Goal: Task Accomplishment & Management: Manage account settings

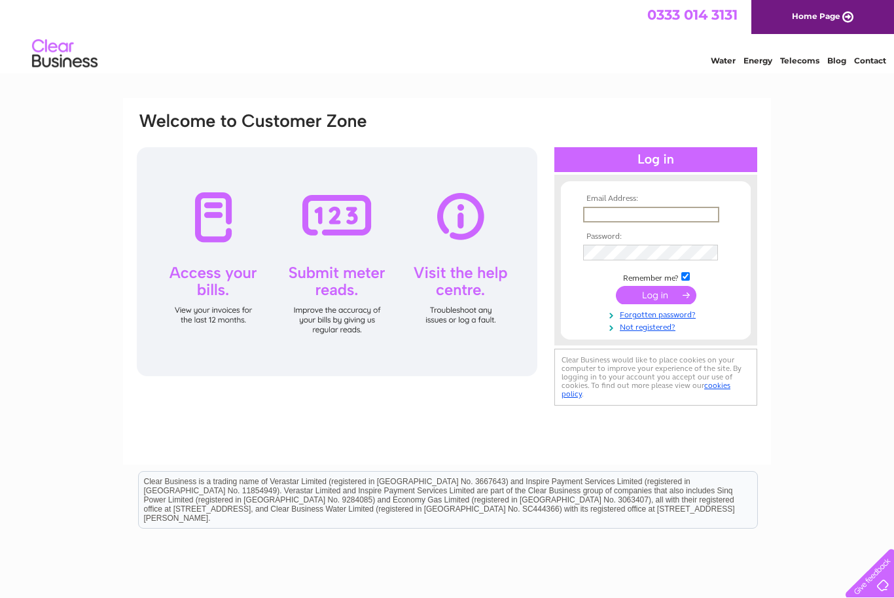
type input "Jedickinson@yahoo.co.uk"
click at [656, 296] on input "submit" at bounding box center [656, 295] width 81 height 18
click at [672, 289] on input "submit" at bounding box center [656, 294] width 81 height 18
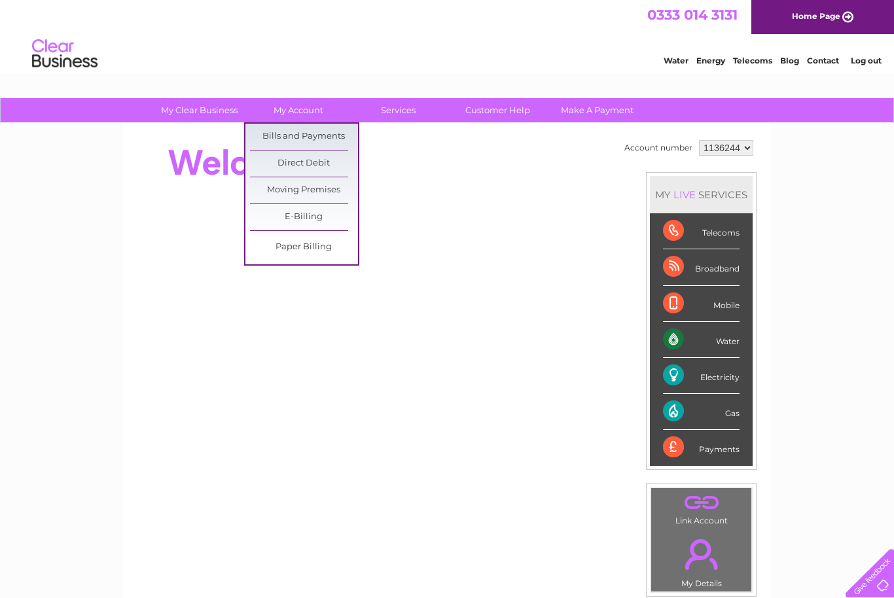
click at [343, 137] on link "Bills and Payments" at bounding box center [304, 137] width 108 height 26
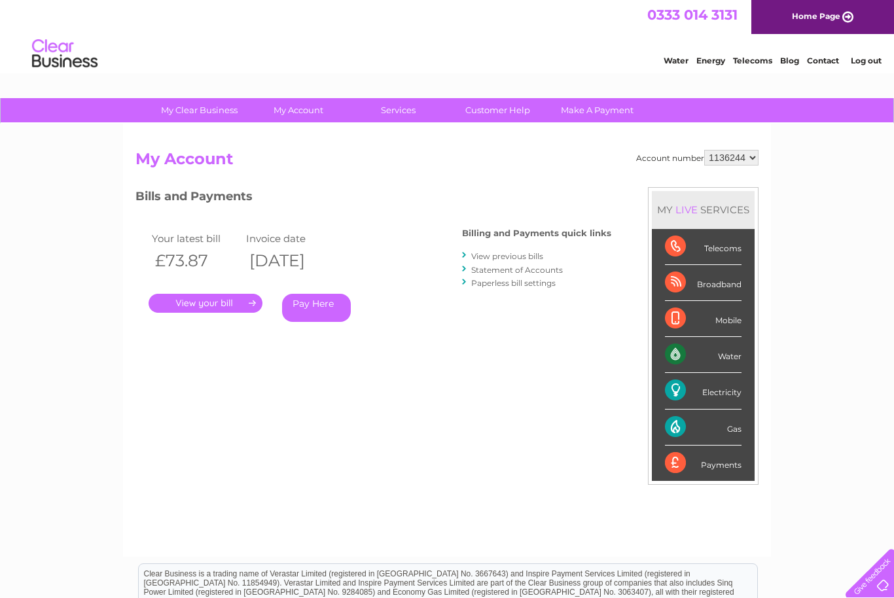
click at [224, 300] on link "." at bounding box center [206, 303] width 114 height 19
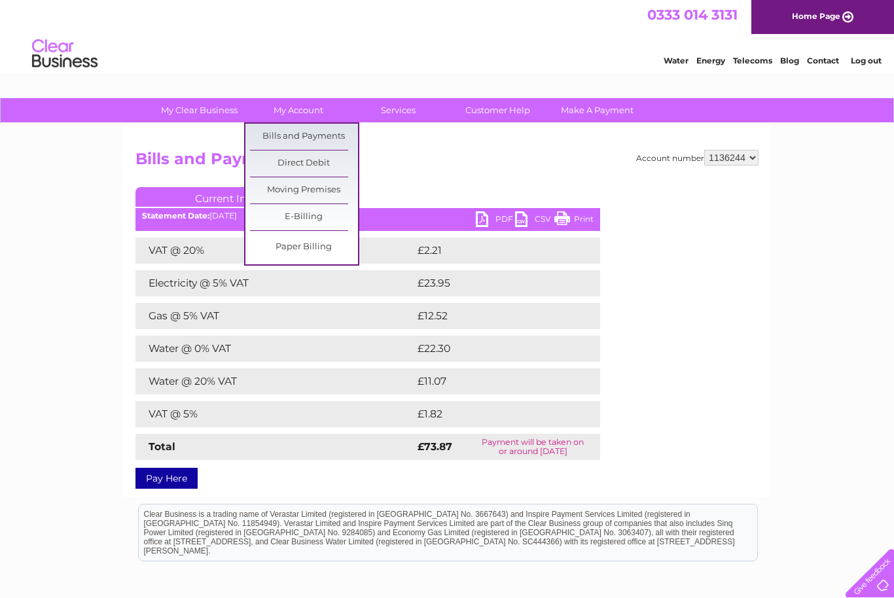
click at [328, 136] on link "Bills and Payments" at bounding box center [304, 137] width 108 height 26
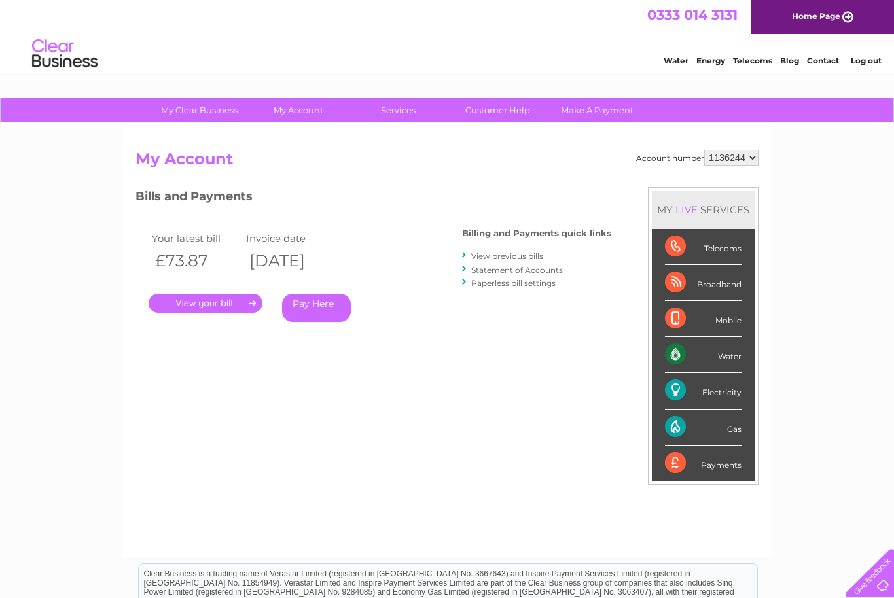
click at [518, 257] on link "View previous bills" at bounding box center [507, 256] width 72 height 10
